Goal: Task Accomplishment & Management: Manage account settings

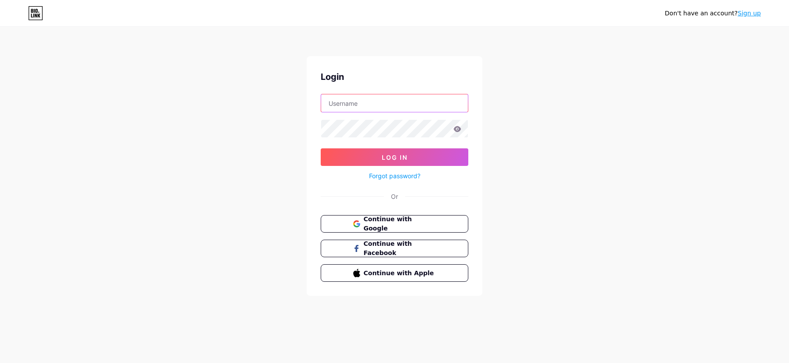
click at [367, 100] on input "text" at bounding box center [394, 103] width 147 height 18
paste input "[EMAIL_ADDRESS][DOMAIN_NAME]"
type input "[EMAIL_ADDRESS][DOMAIN_NAME]"
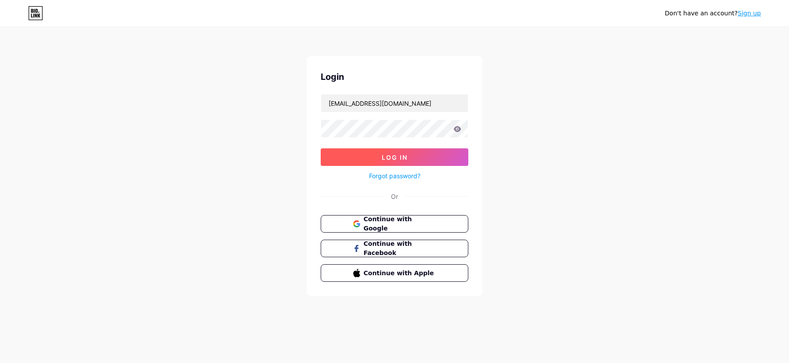
click at [341, 155] on button "Log In" at bounding box center [395, 157] width 148 height 18
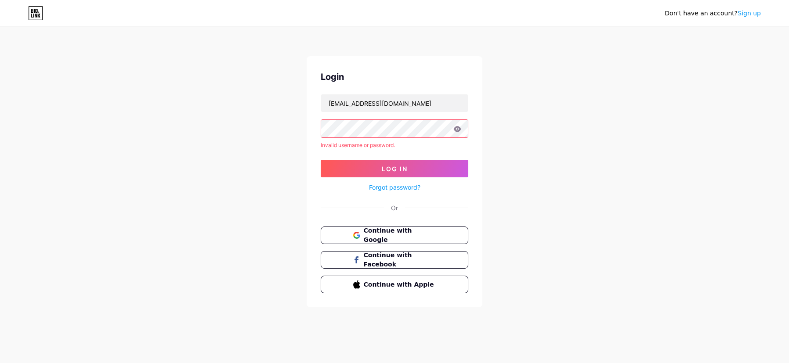
click at [455, 126] on icon at bounding box center [457, 129] width 8 height 6
click at [459, 131] on icon at bounding box center [457, 129] width 7 height 6
click at [430, 237] on span "Continue with Google" at bounding box center [399, 235] width 73 height 19
